Goal: Transaction & Acquisition: Purchase product/service

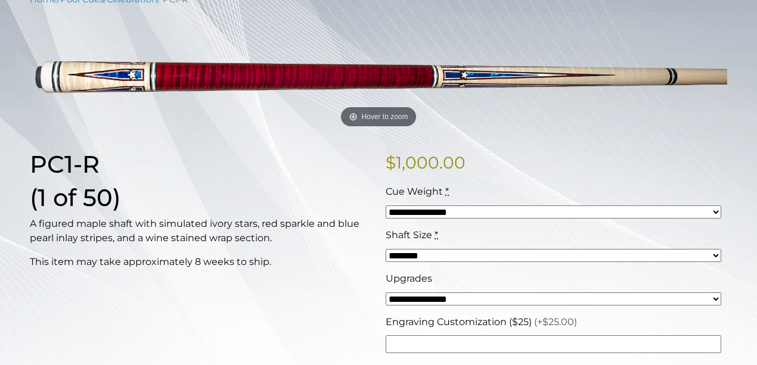
scroll to position [159, 0]
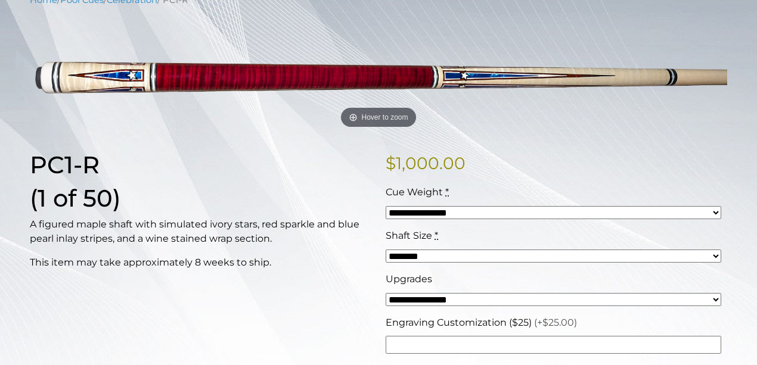
click at [716, 212] on select "**********" at bounding box center [553, 212] width 335 height 13
click at [715, 300] on select "**********" at bounding box center [553, 299] width 335 height 13
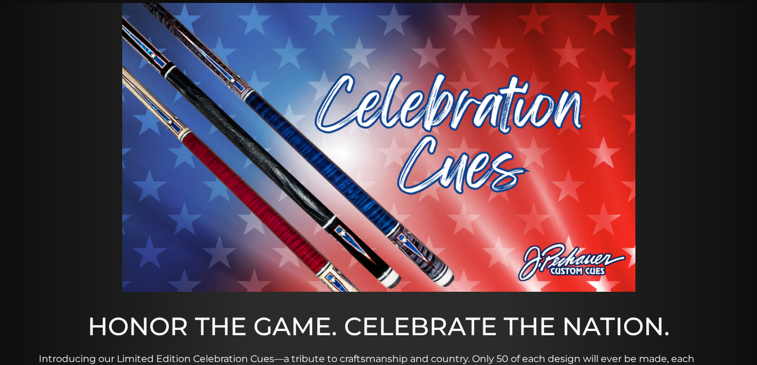
scroll to position [119, 0]
